Goal: Find contact information: Find contact information

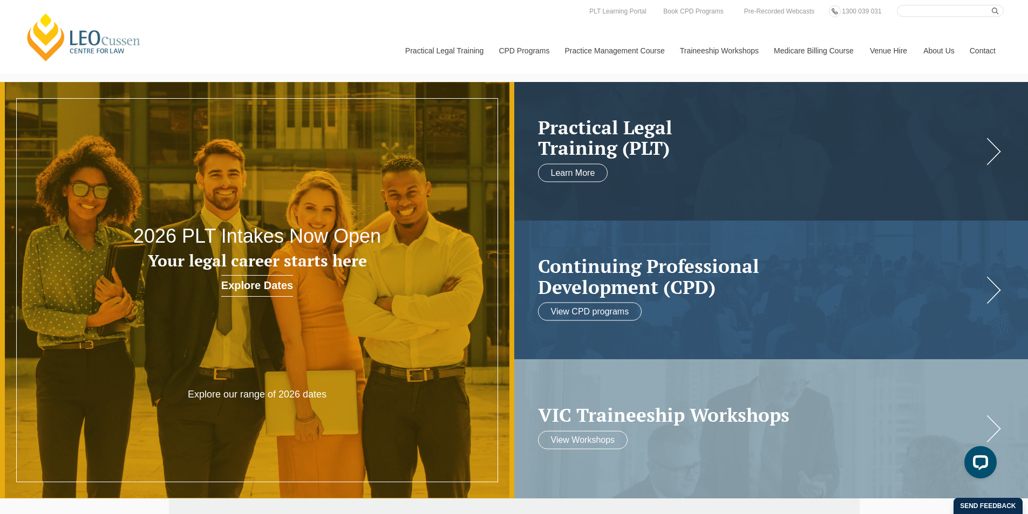
click at [986, 51] on link "Contact" at bounding box center [983, 51] width 42 height 46
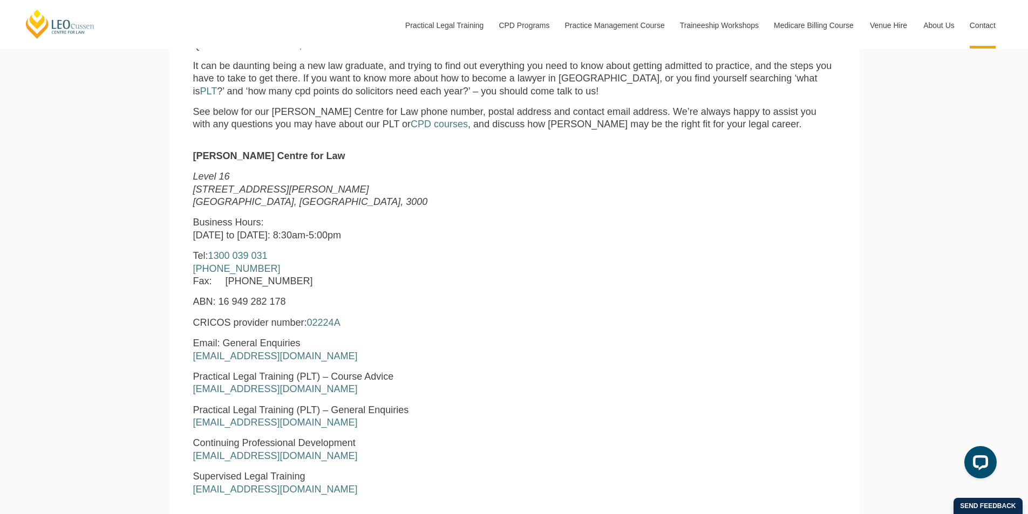
scroll to position [486, 0]
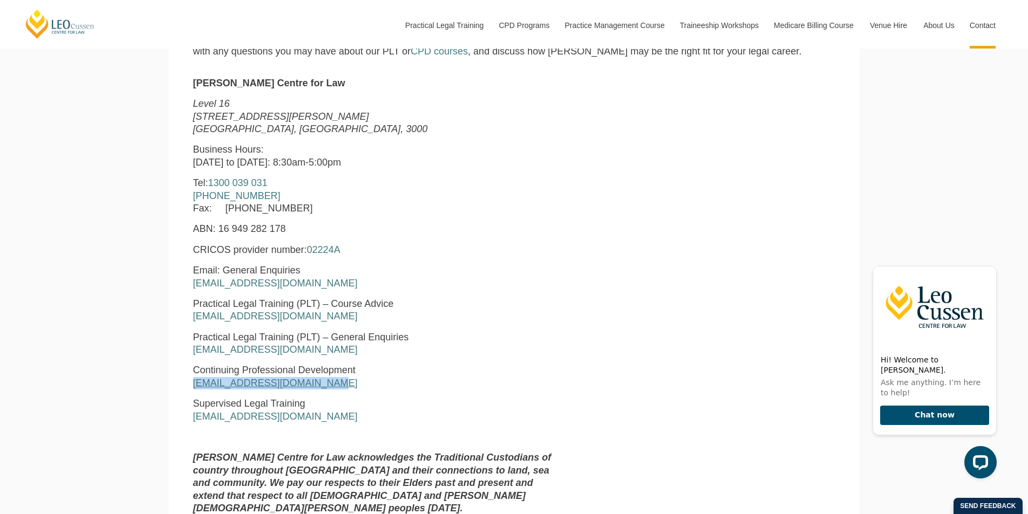
drag, startPoint x: 333, startPoint y: 385, endPoint x: 194, endPoint y: 387, distance: 138.7
click at [194, 387] on p "Continuing Professional Development [EMAIL_ADDRESS][DOMAIN_NAME]" at bounding box center [377, 376] width 368 height 25
copy link "[EMAIL_ADDRESS][DOMAIN_NAME]"
